Goal: Transaction & Acquisition: Download file/media

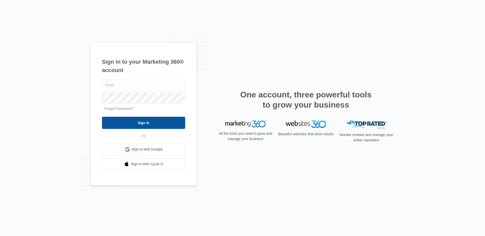
type input "[EMAIL_ADDRESS][DOMAIN_NAME]"
click at [145, 123] on input "Sign In" at bounding box center [143, 123] width 83 height 12
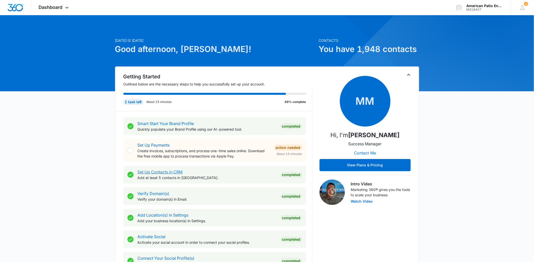
click at [173, 172] on link "Set Up Contacts in CRM" at bounding box center [160, 171] width 45 height 5
click at [66, 7] on icon at bounding box center [67, 9] width 6 height 6
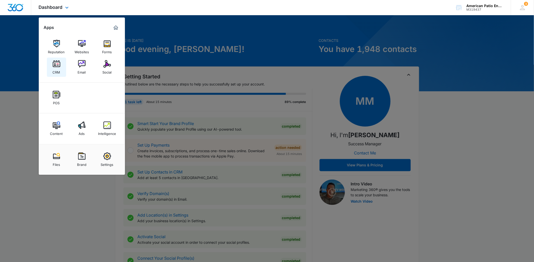
click at [57, 65] on img at bounding box center [57, 64] width 8 height 8
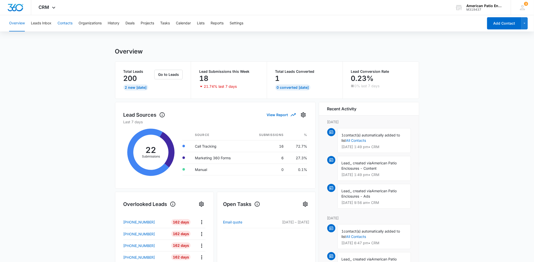
click at [67, 22] on button "Contacts" at bounding box center [65, 23] width 15 height 16
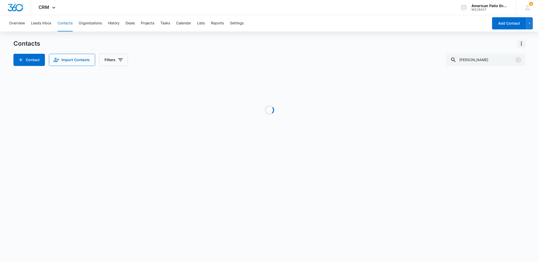
click at [485, 42] on icon "Actions" at bounding box center [521, 44] width 6 height 6
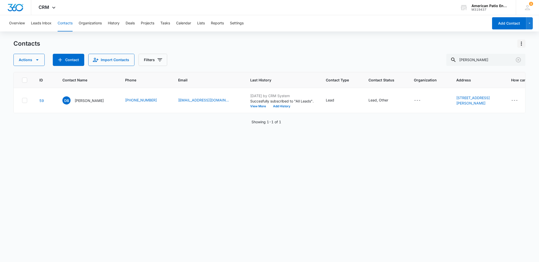
click at [485, 42] on button "Actions" at bounding box center [521, 44] width 8 height 8
click at [202, 22] on button "Lists" at bounding box center [201, 23] width 8 height 16
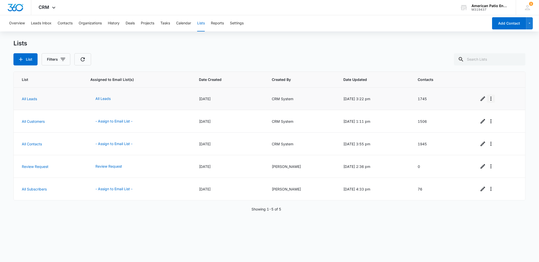
click at [485, 95] on button "Overflow Menu" at bounding box center [491, 99] width 8 height 8
click at [485, 97] on icon "Overflow Menu" at bounding box center [490, 99] width 1 height 4
click at [485, 124] on icon "Overflow Menu" at bounding box center [491, 121] width 6 height 6
click at [485, 21] on button "button" at bounding box center [529, 23] width 7 height 12
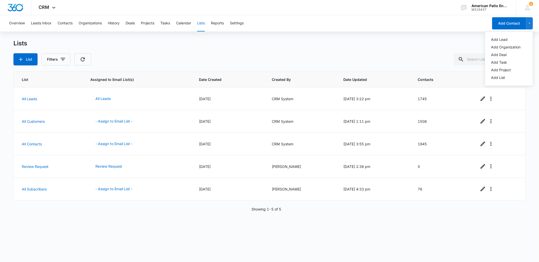
click at [326, 45] on div "Lists" at bounding box center [269, 44] width 512 height 8
click at [63, 59] on icon "button" at bounding box center [63, 59] width 5 height 3
click at [172, 51] on div "Lists List Filters Created By Clear All" at bounding box center [269, 53] width 512 height 26
click at [64, 25] on button "Contacts" at bounding box center [65, 23] width 15 height 16
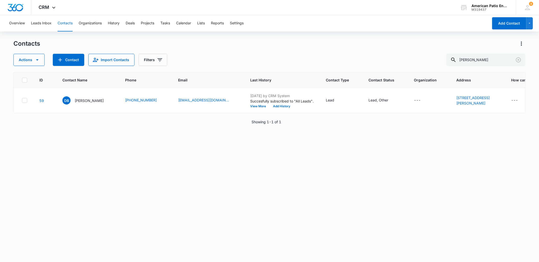
click at [485, 46] on div at bounding box center [519, 44] width 12 height 8
click at [485, 59] on icon "Clear" at bounding box center [518, 60] width 6 height 6
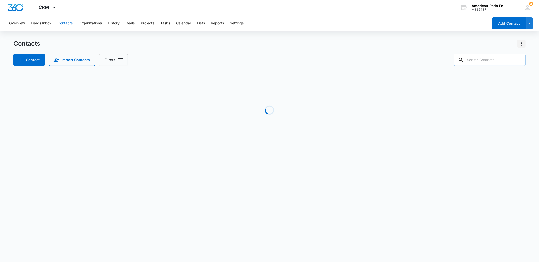
click at [485, 41] on icon "Actions" at bounding box center [521, 44] width 6 height 6
click at [485, 72] on div "Export All Contacts" at bounding box center [496, 73] width 33 height 4
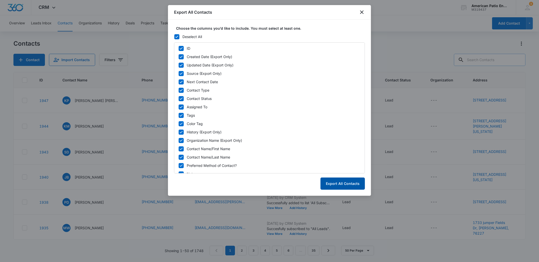
click at [347, 180] on button "Export All Contacts" at bounding box center [342, 184] width 44 height 12
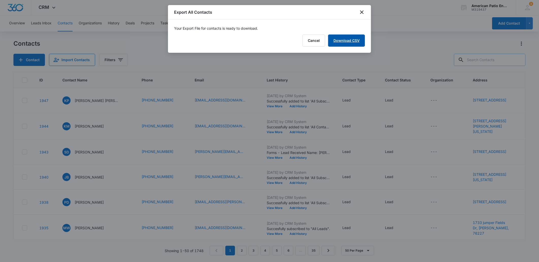
click at [342, 38] on link "Download CSV" at bounding box center [346, 40] width 37 height 12
